Goal: Complete application form

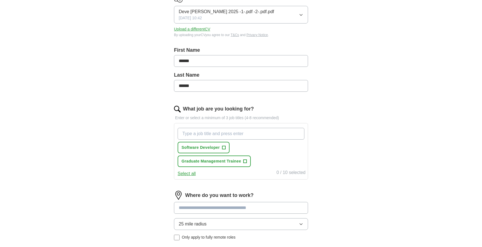
scroll to position [85, 0]
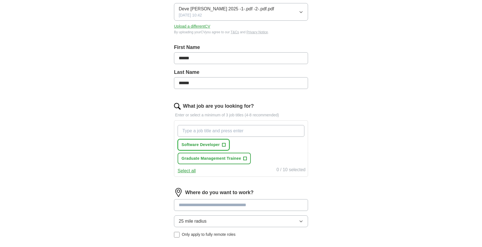
click at [204, 146] on span "Software Developer" at bounding box center [201, 145] width 38 height 6
click at [205, 159] on span "Graduate Management Trainee" at bounding box center [211, 158] width 59 height 6
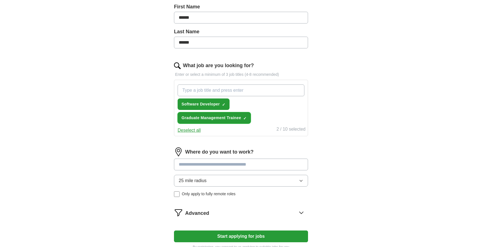
scroll to position [126, 0]
click at [214, 161] on input at bounding box center [241, 164] width 134 height 12
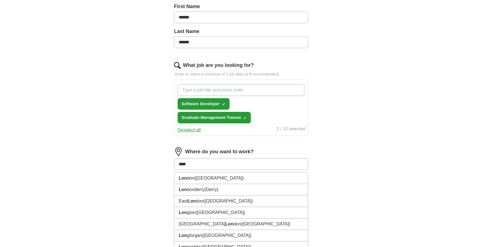
type input "*****"
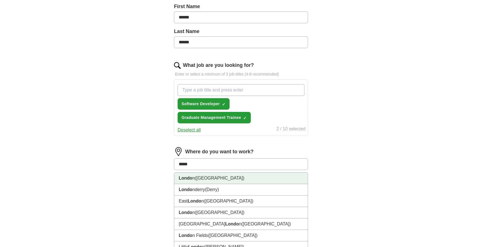
click at [209, 177] on li "Londo n ([GEOGRAPHIC_DATA])" at bounding box center [241, 177] width 134 height 11
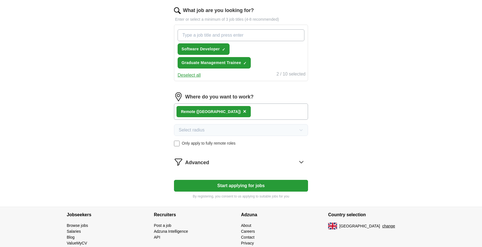
scroll to position [185, 0]
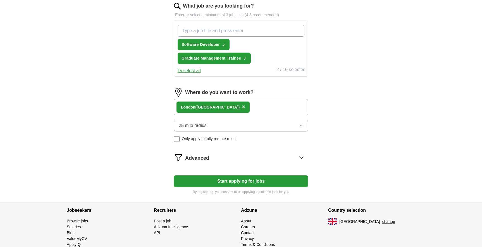
click at [208, 180] on button "Start applying for jobs" at bounding box center [241, 181] width 134 height 12
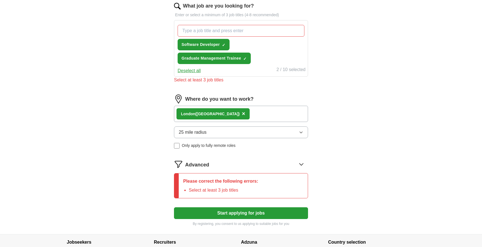
click at [248, 27] on input "What job are you looking for?" at bounding box center [241, 31] width 127 height 12
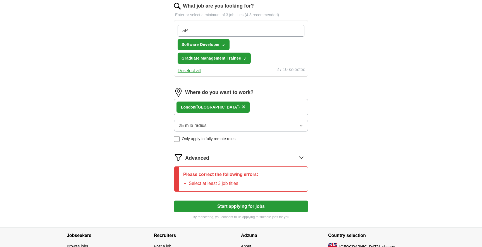
type input "a"
type input "Mobile application developer"
click at [230, 34] on input "Mobile application developer" at bounding box center [241, 31] width 127 height 12
click at [242, 33] on input "Mobile application developer" at bounding box center [241, 31] width 127 height 12
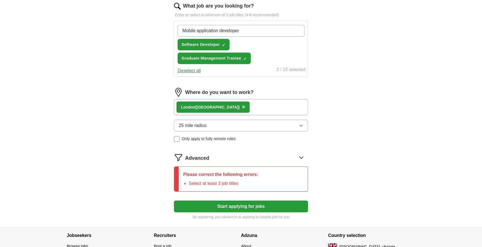
click at [242, 33] on input "Mobile application developer" at bounding box center [241, 31] width 127 height 12
type input "d"
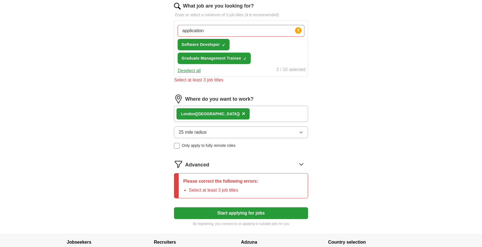
click at [296, 70] on div "2 / 10 selected" at bounding box center [291, 70] width 29 height 8
click at [299, 32] on circle at bounding box center [298, 30] width 6 height 6
click at [275, 32] on input "application" at bounding box center [241, 31] width 127 height 12
type input "application developer"
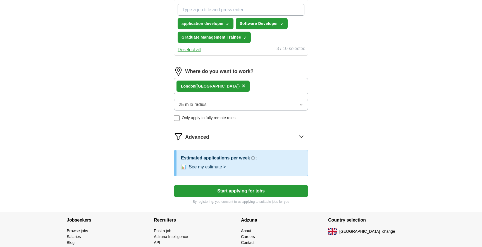
scroll to position [234, 0]
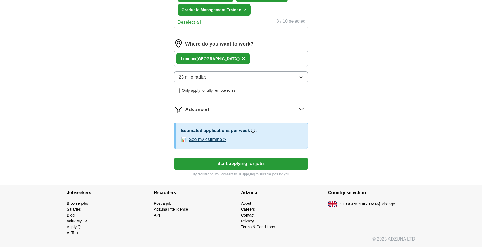
click at [245, 164] on button "Start applying for jobs" at bounding box center [241, 164] width 134 height 12
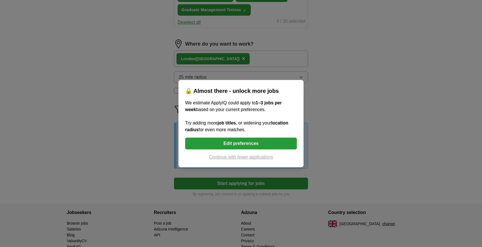
click at [234, 158] on button "Continue with fewer applications" at bounding box center [241, 157] width 112 height 7
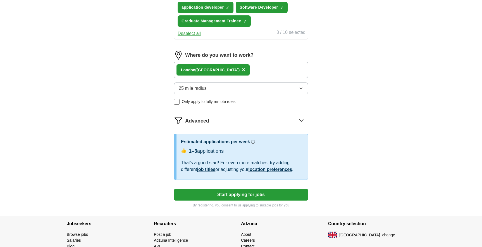
select select "**"
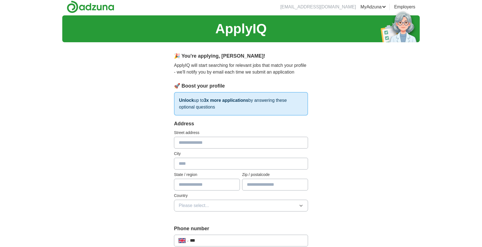
scroll to position [0, 0]
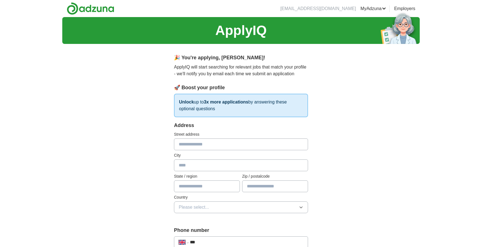
click at [216, 146] on input "text" at bounding box center [241, 144] width 134 height 12
type input "**********"
click at [204, 165] on input "text" at bounding box center [241, 165] width 134 height 12
type input "******"
click at [206, 190] on input "text" at bounding box center [207, 186] width 66 height 12
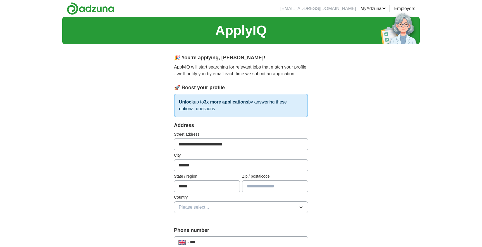
type input "*****"
click at [272, 183] on input "text" at bounding box center [275, 186] width 66 height 12
type input "*******"
click at [244, 207] on button "Please select..." at bounding box center [241, 207] width 134 height 12
click at [225, 219] on div "[GEOGRAPHIC_DATA]" at bounding box center [241, 219] width 125 height 7
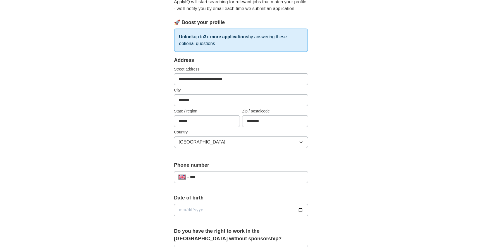
scroll to position [75, 0]
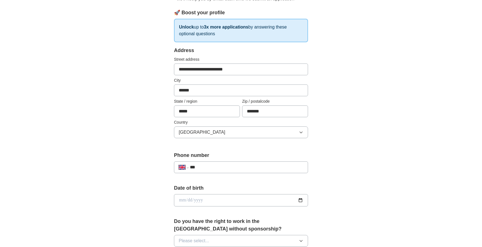
click at [218, 165] on input "***" at bounding box center [246, 167] width 113 height 7
type input "**********"
click at [215, 200] on input "date" at bounding box center [241, 200] width 134 height 12
type input "**********"
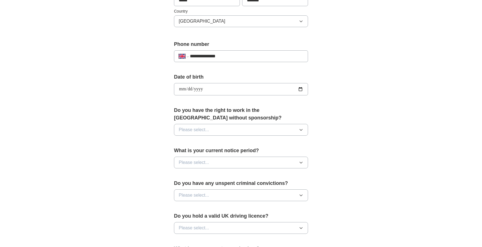
scroll to position [194, 0]
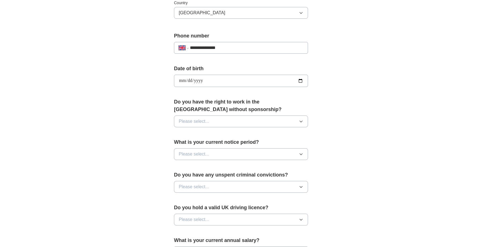
click at [201, 121] on span "Please select..." at bounding box center [194, 121] width 30 height 7
click at [195, 130] on li "Yes" at bounding box center [241, 133] width 134 height 11
click at [197, 152] on span "Please select..." at bounding box center [194, 154] width 30 height 7
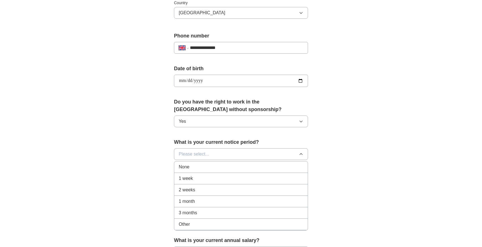
click at [190, 168] on div "None" at bounding box center [241, 166] width 125 height 7
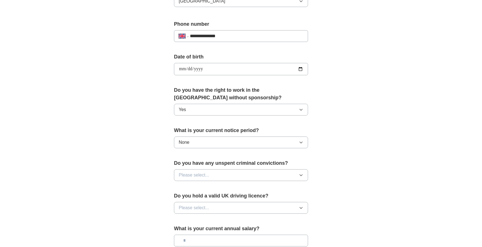
scroll to position [208, 0]
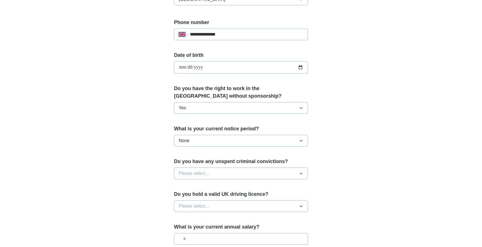
click at [191, 173] on span "Please select..." at bounding box center [194, 173] width 30 height 7
click at [186, 195] on div "No" at bounding box center [241, 197] width 125 height 7
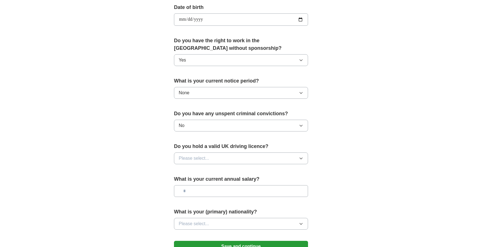
scroll to position [263, 0]
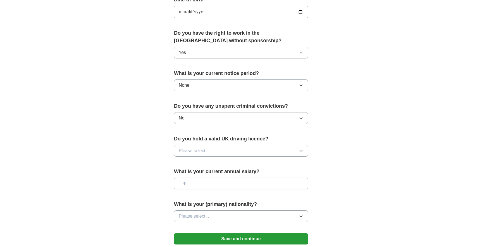
click at [193, 149] on span "Please select..." at bounding box center [194, 150] width 30 height 7
click at [185, 166] on span "Yes" at bounding box center [182, 163] width 7 height 7
click at [193, 184] on input "text" at bounding box center [241, 183] width 134 height 12
type input "*******"
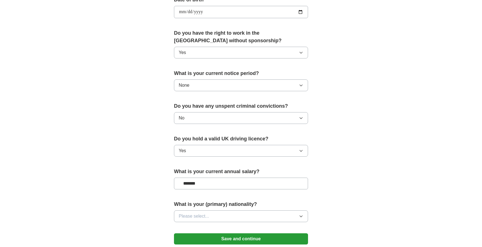
click at [186, 216] on span "Please select..." at bounding box center [194, 216] width 30 height 7
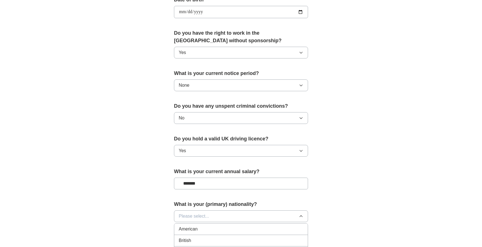
click at [186, 216] on span "Please select..." at bounding box center [194, 216] width 30 height 7
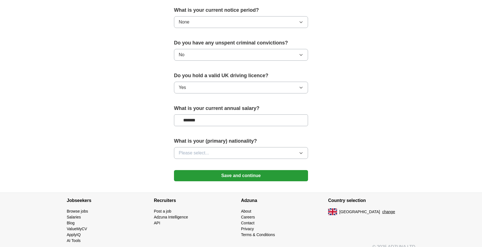
scroll to position [334, 0]
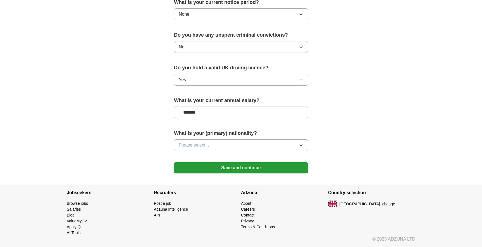
click at [230, 144] on button "Please select..." at bounding box center [241, 145] width 134 height 12
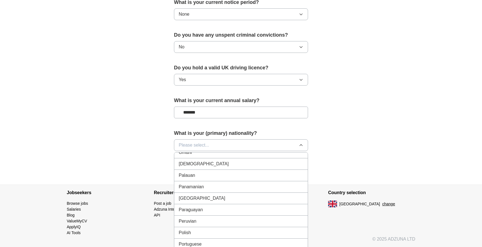
scroll to position [1540, 0]
click at [205, 163] on div "[DEMOGRAPHIC_DATA]" at bounding box center [241, 164] width 125 height 7
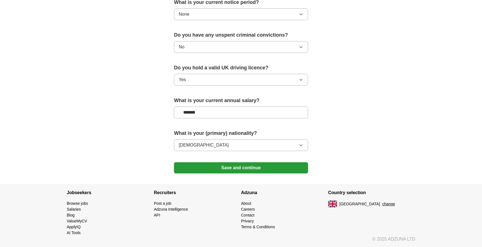
click at [206, 169] on button "Save and continue" at bounding box center [241, 167] width 134 height 11
